Goal: Find contact information: Find contact information

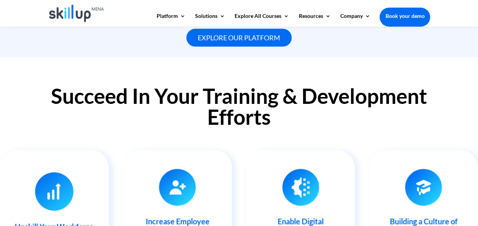
scroll to position [802, 0]
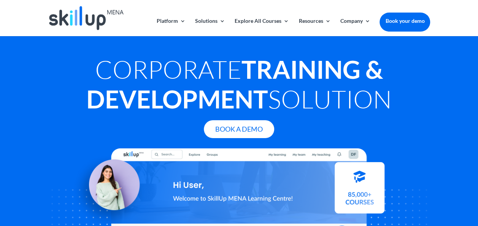
click at [99, 30] on div at bounding box center [239, 18] width 383 height 36
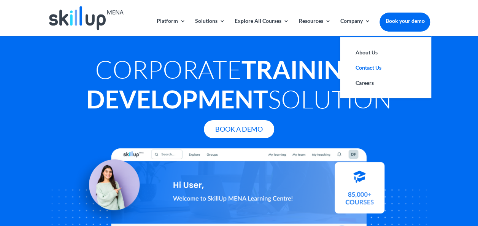
click at [367, 70] on link "Contact Us" at bounding box center [386, 67] width 76 height 15
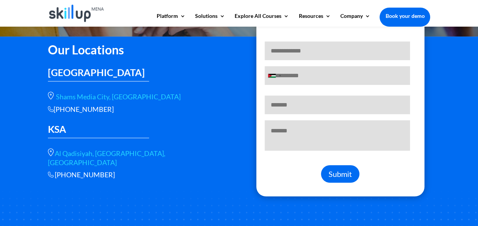
scroll to position [310, 0]
